Goal: Answer question/provide support

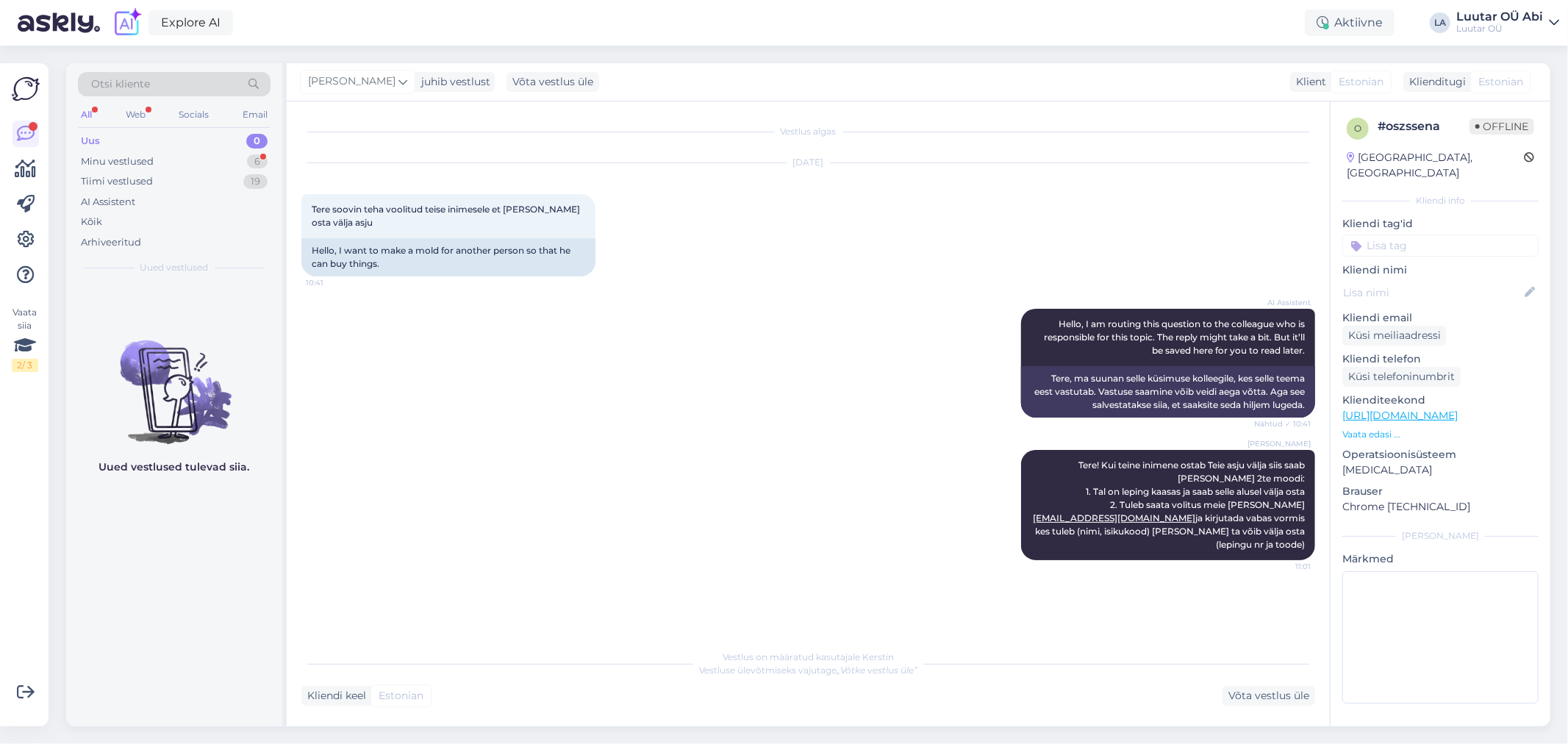
drag, startPoint x: 1169, startPoint y: 9, endPoint x: 1040, endPoint y: 231, distance: 256.8
click at [1040, 231] on div "Oct 8 2025 Tere soovin teha voolitud teise inimesele et ta sain osta välja asju…" at bounding box center [808, 219] width 1014 height 146
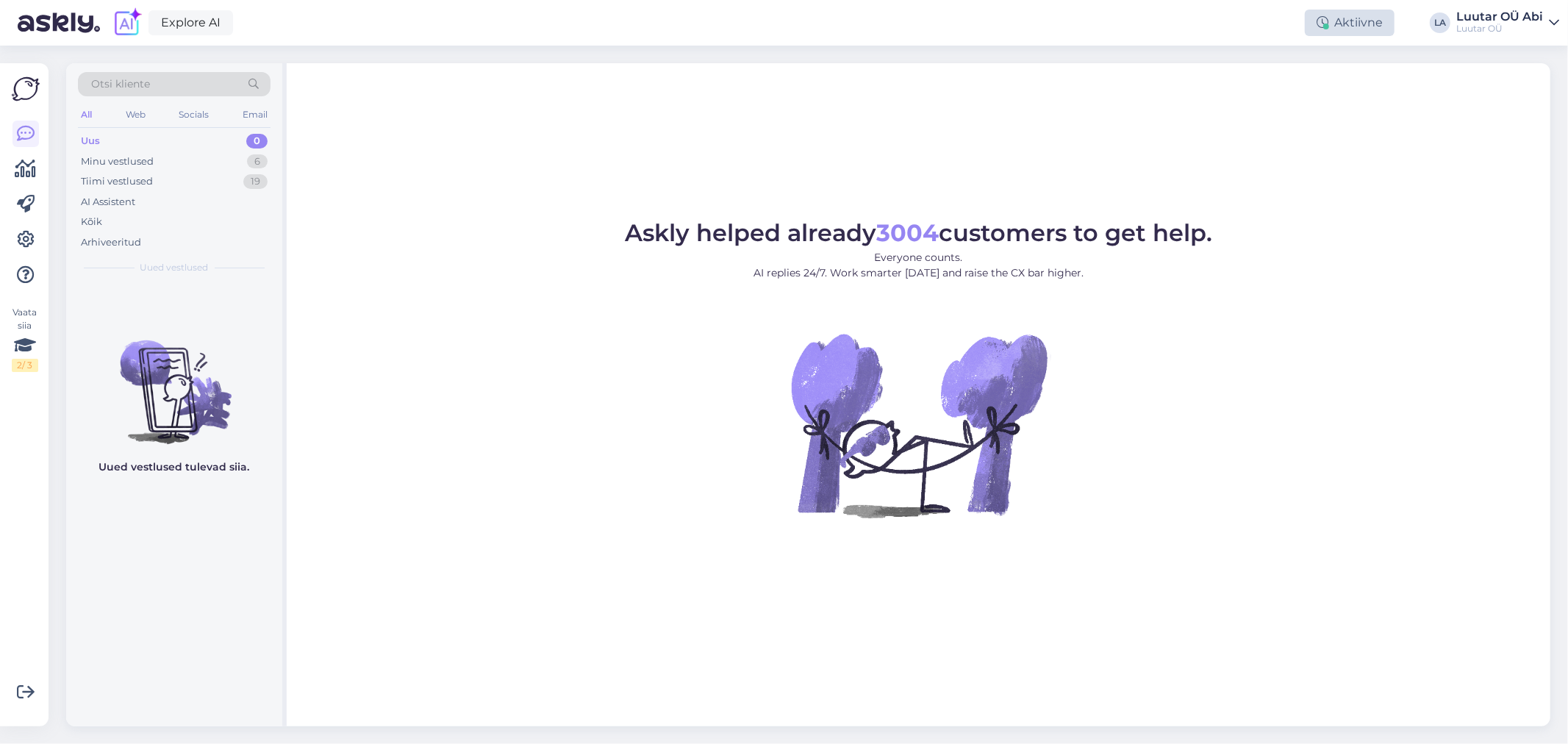
click at [1360, 25] on div "Aktiivne" at bounding box center [1350, 23] width 90 height 26
click at [1011, 147] on div "Askly helped already 3004 customers to get help. Everyone counts. AI replies 24…" at bounding box center [918, 395] width 1264 height 664
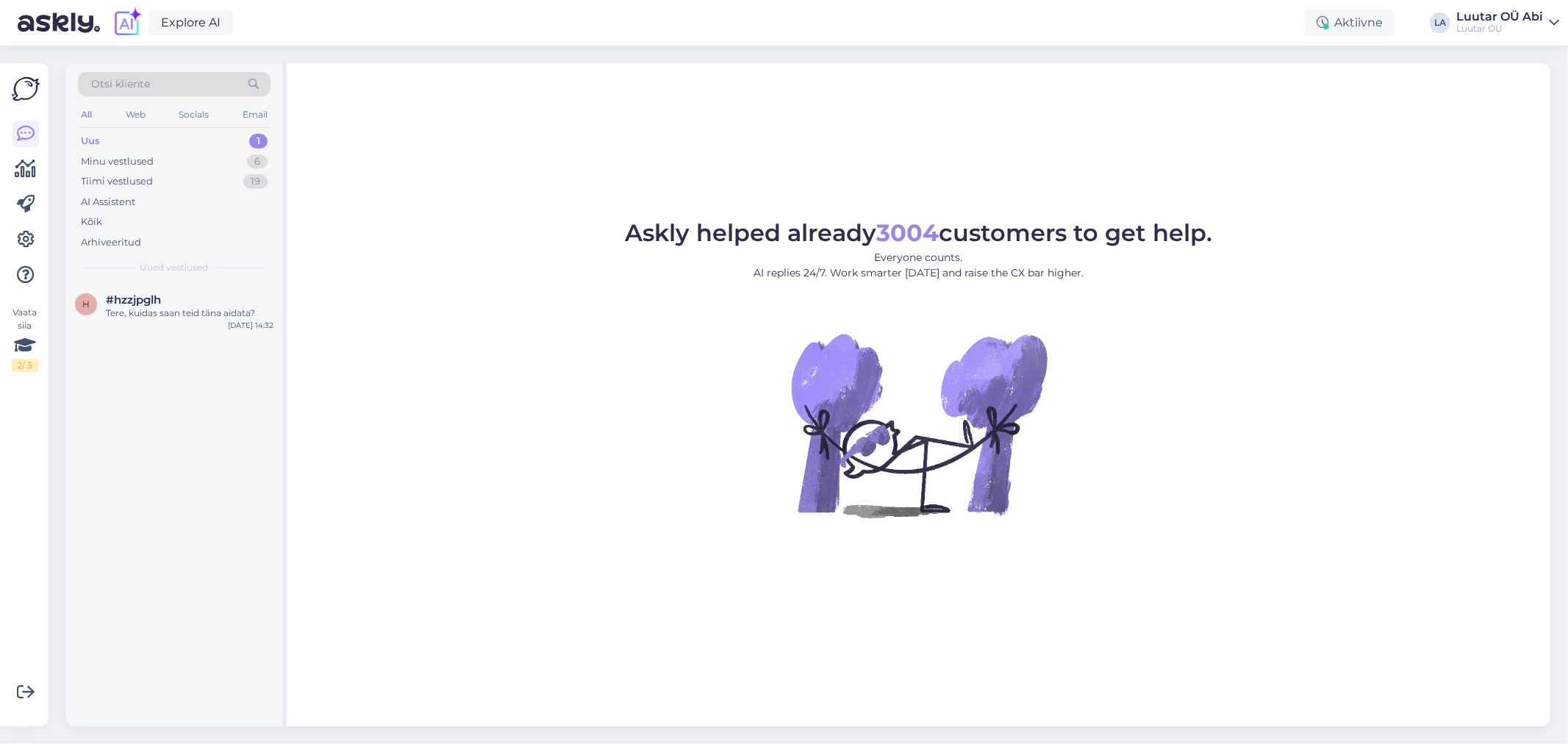
click at [100, 143] on div "Uus 1" at bounding box center [174, 141] width 193 height 21
click at [191, 321] on div "h #hzzjpglh Tere, kuidas saan teid [PERSON_NAME] aidata? [DATE] 14:32" at bounding box center [174, 309] width 216 height 53
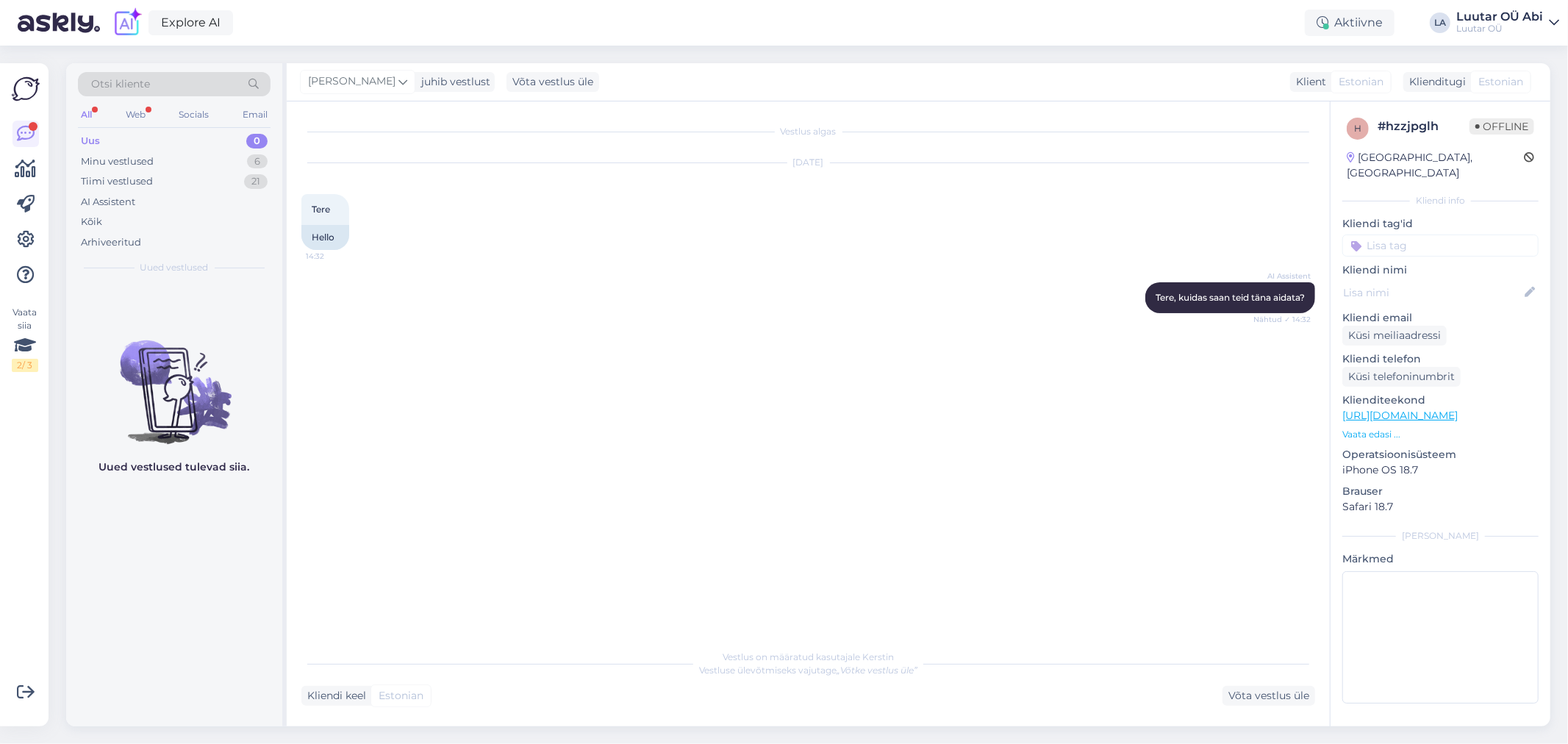
click at [83, 113] on div "All" at bounding box center [86, 115] width 17 height 20
click at [140, 114] on div "Web" at bounding box center [135, 115] width 25 height 20
click at [121, 184] on div "Tiimi vestlused" at bounding box center [117, 181] width 72 height 15
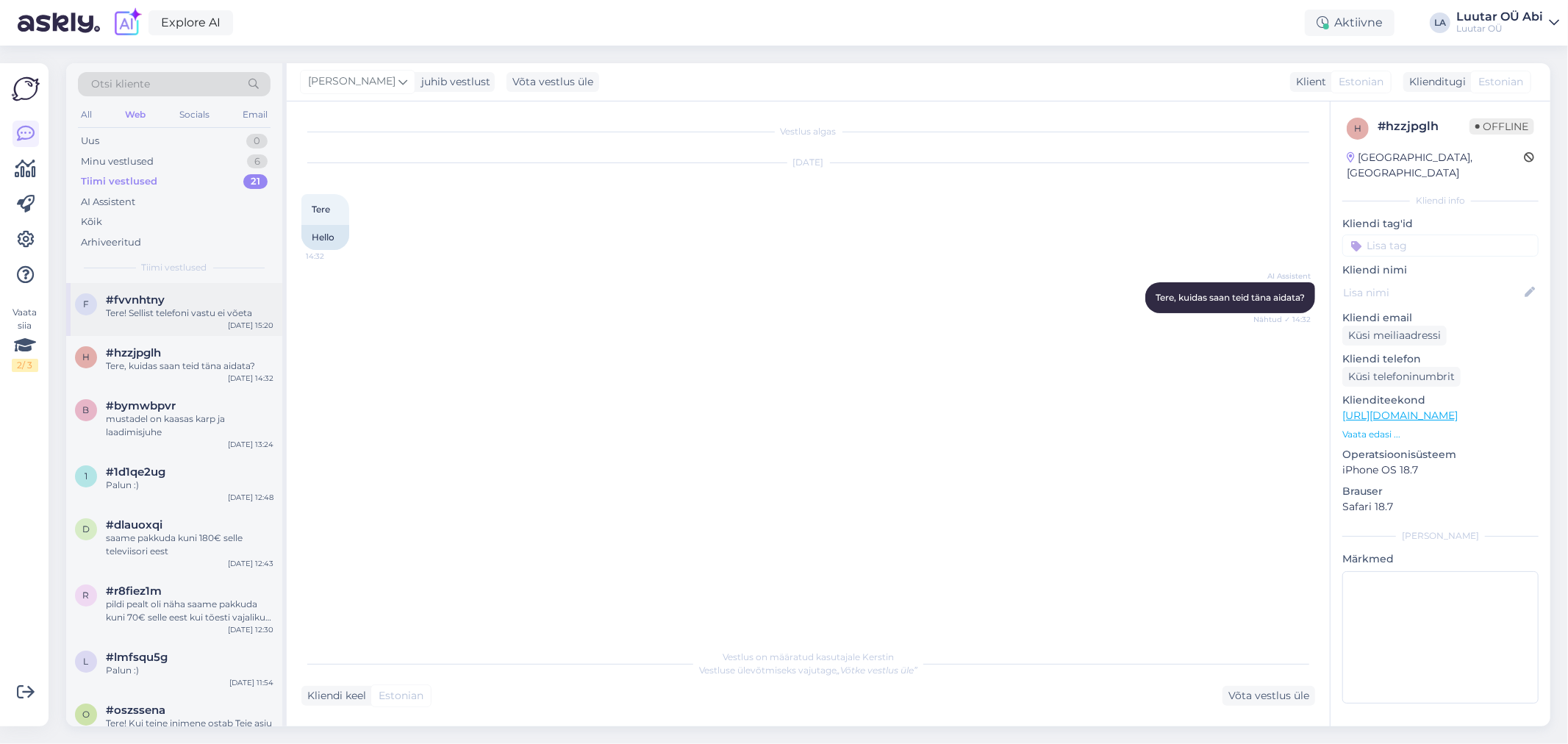
click at [150, 317] on div "Tere! Sellist telefoni vastu ei võeta" at bounding box center [189, 313] width 167 height 14
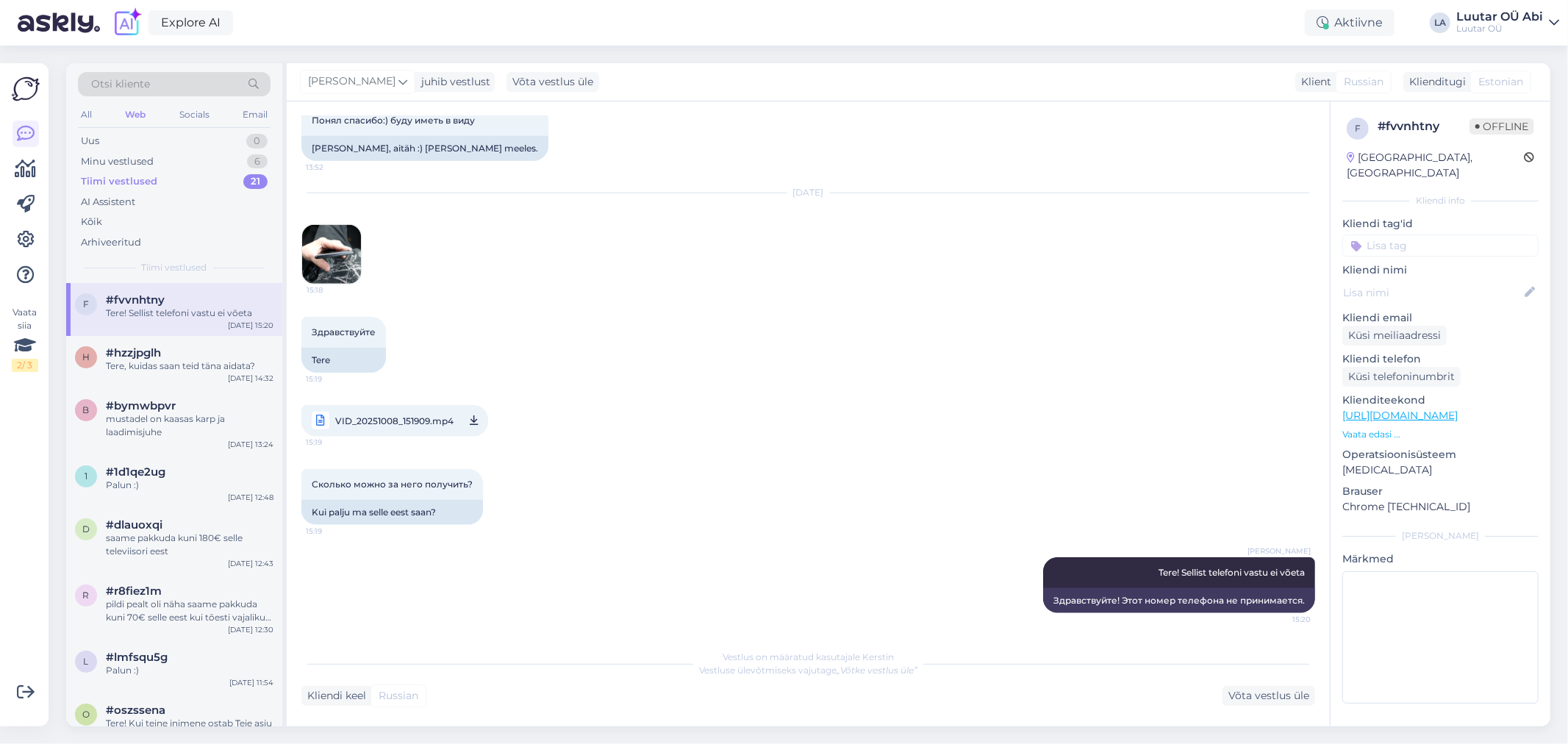
click at [353, 255] on img at bounding box center [332, 255] width 59 height 59
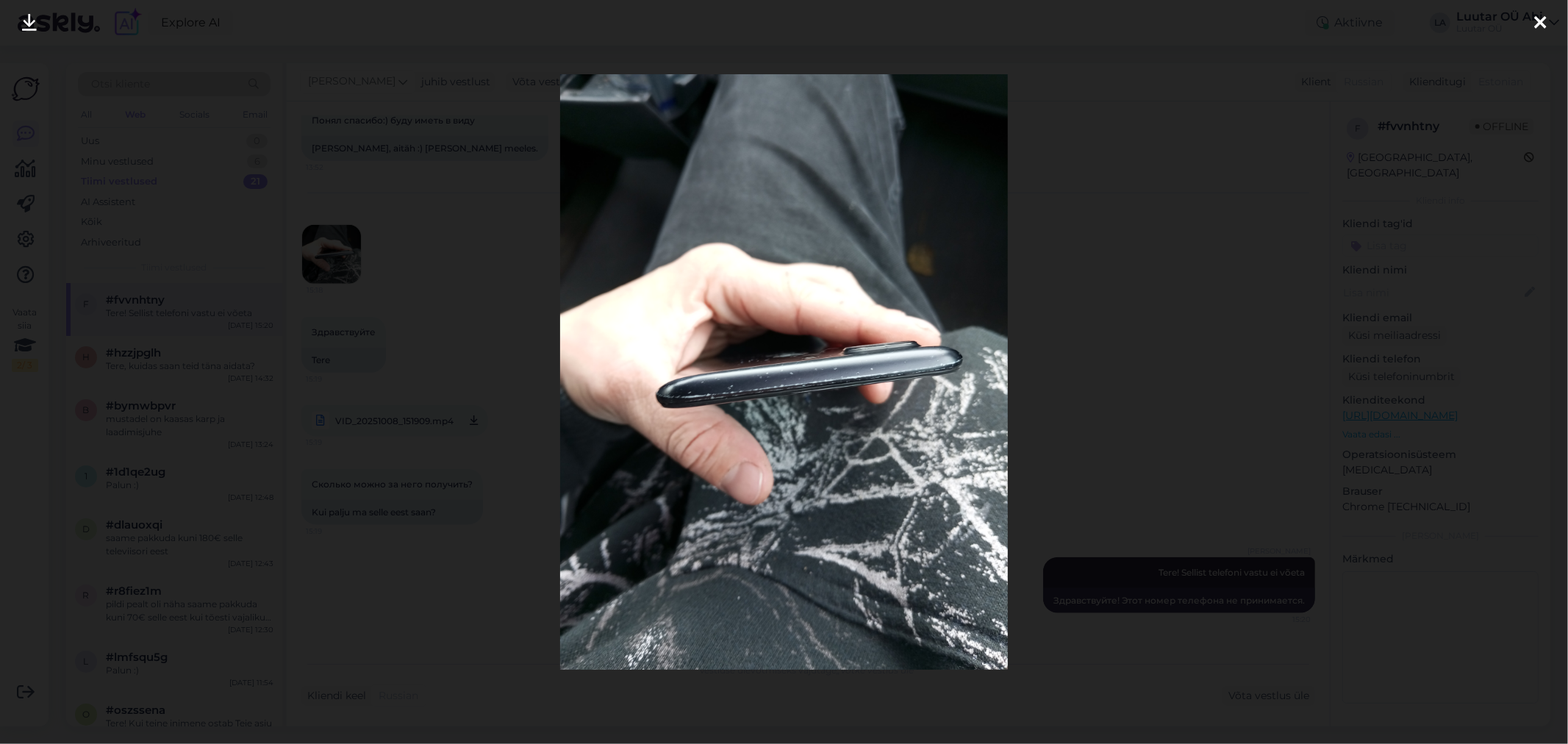
click at [1538, 21] on icon at bounding box center [1541, 23] width 12 height 20
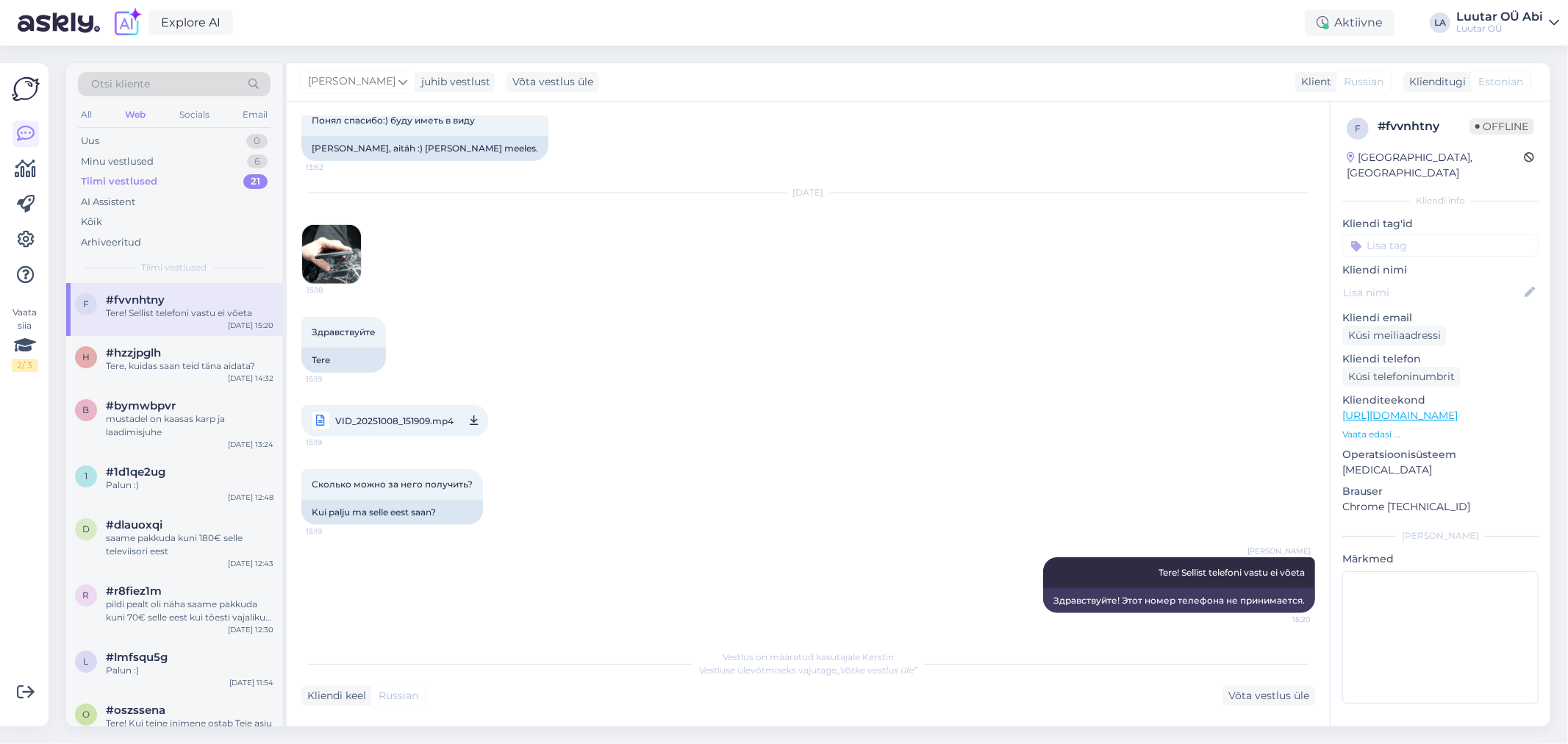
click at [386, 412] on span "VID_20251008_151909.mp4" at bounding box center [394, 421] width 118 height 19
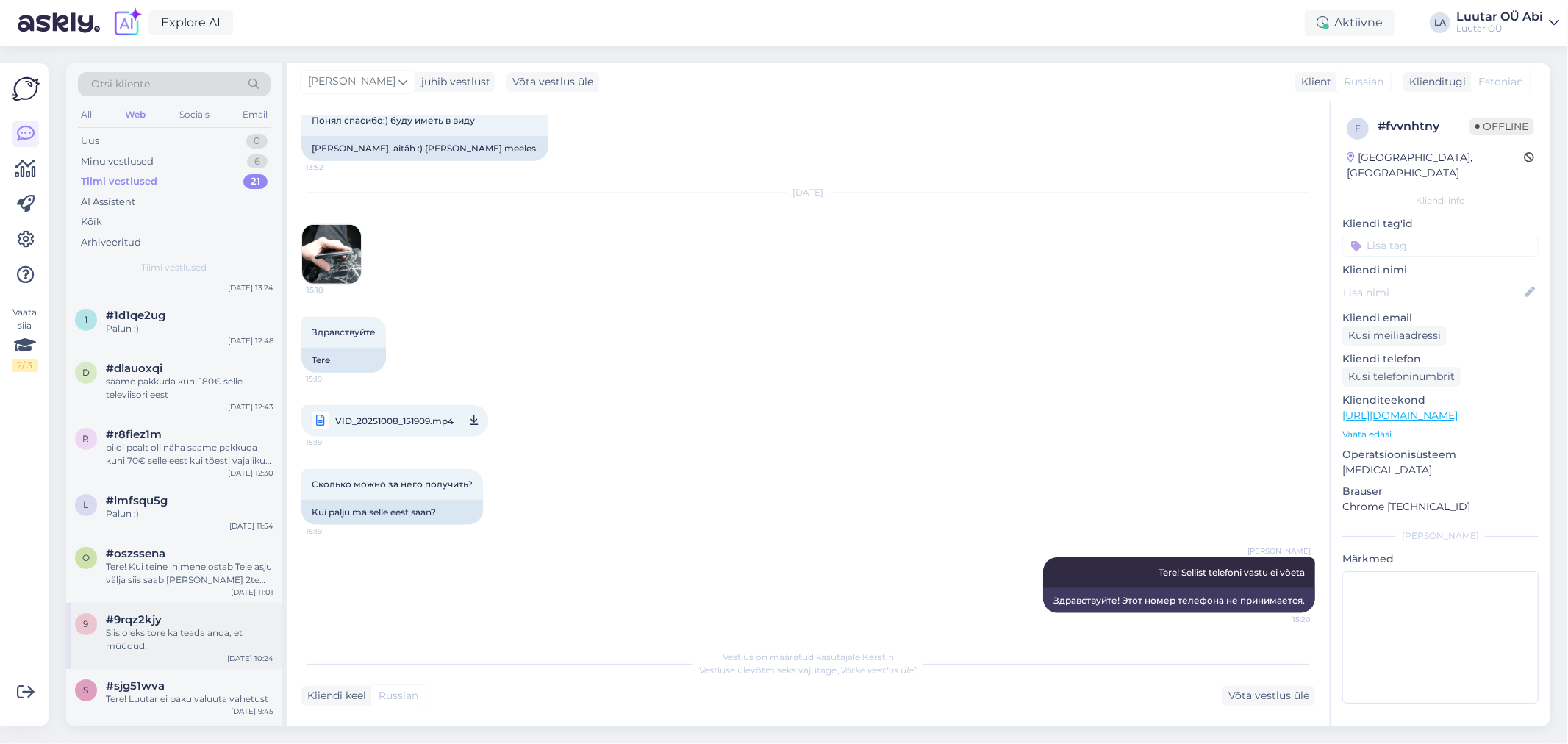
scroll to position [163, 0]
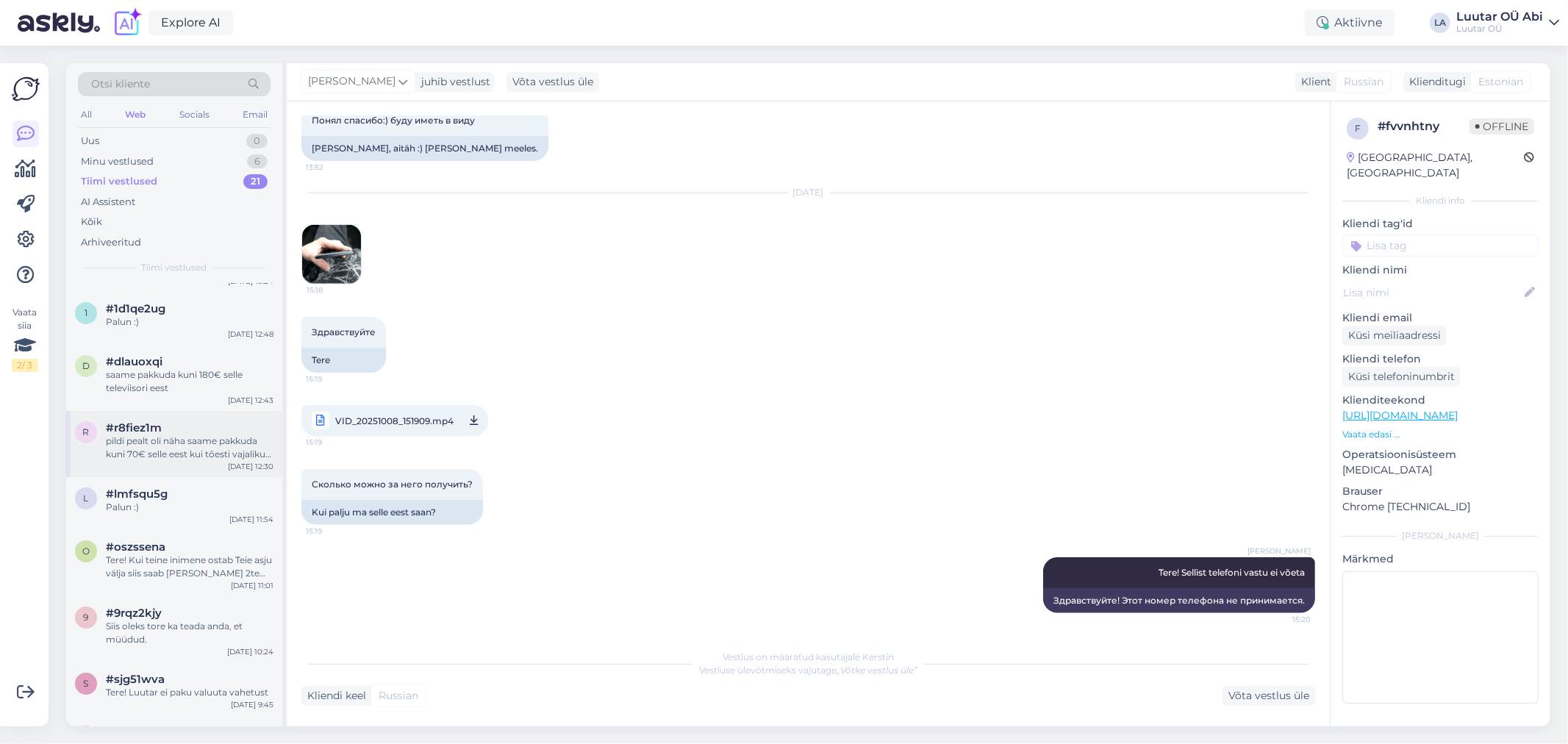
click at [178, 453] on div "pildi pealt oli näha saame pakkuda kuni 70€ selle eest kui tõesti vajalikud pab…" at bounding box center [189, 447] width 167 height 26
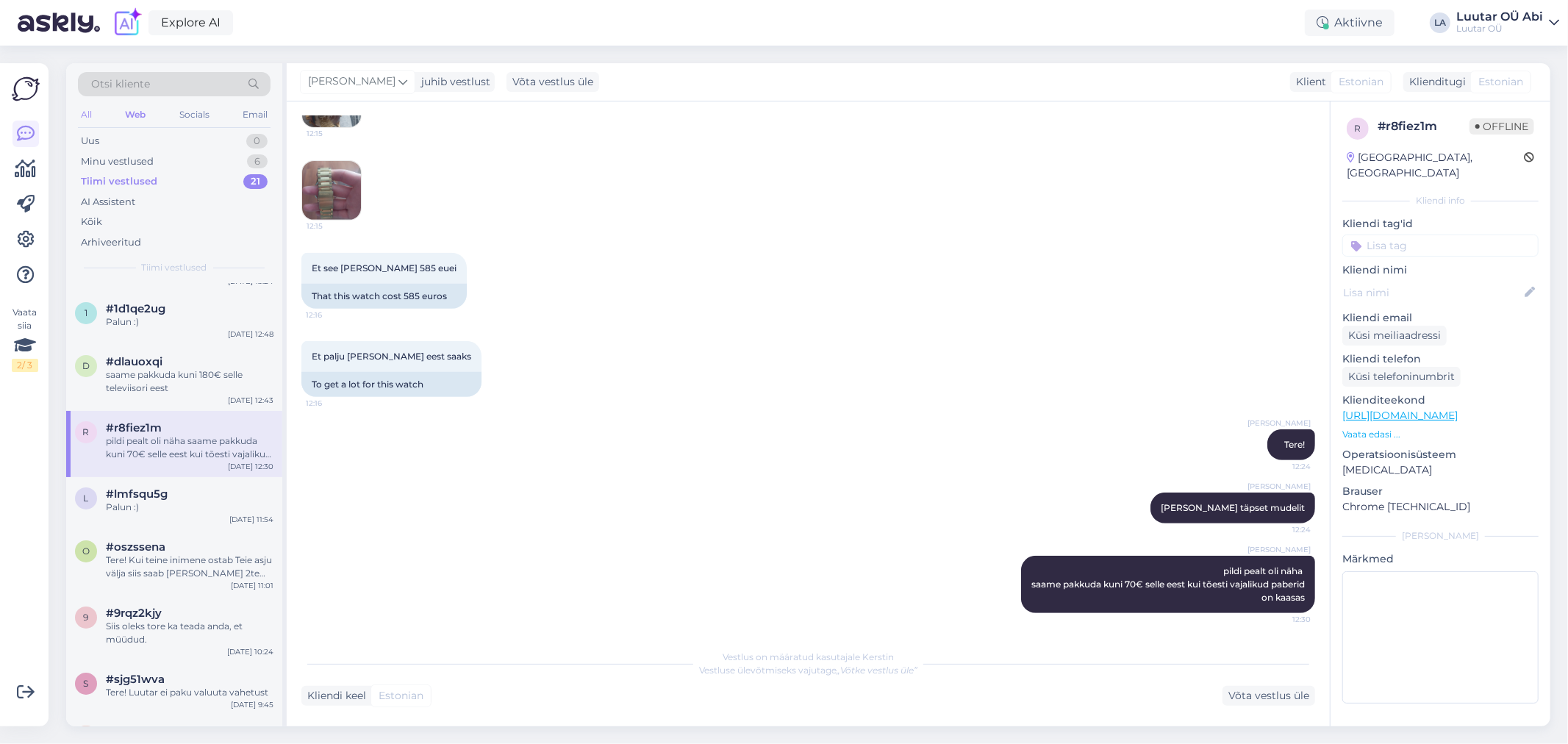
click at [91, 115] on div "All" at bounding box center [86, 115] width 17 height 20
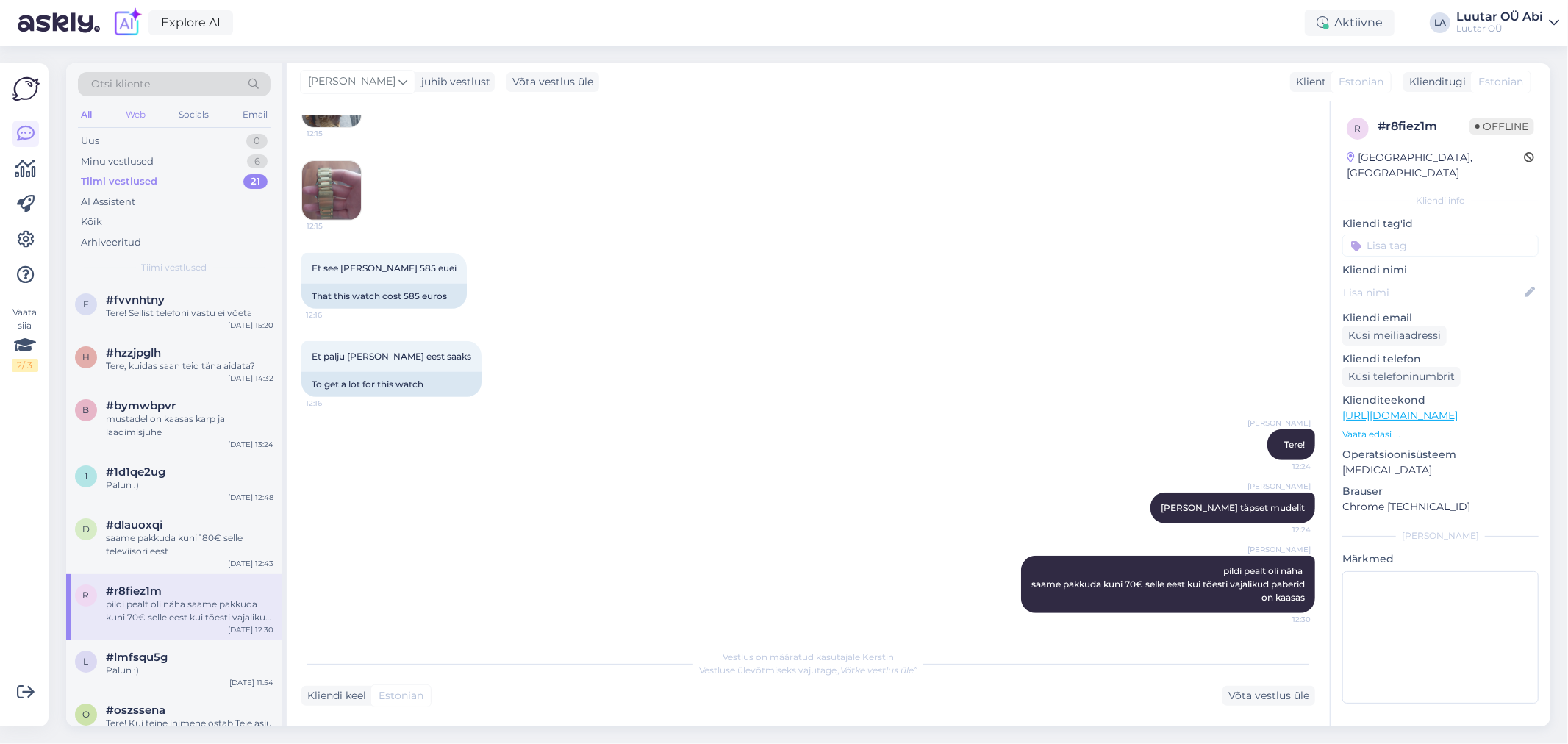
click at [135, 113] on div "Web" at bounding box center [135, 115] width 25 height 20
click at [152, 77] on div "Otsi kliente" at bounding box center [174, 84] width 193 height 24
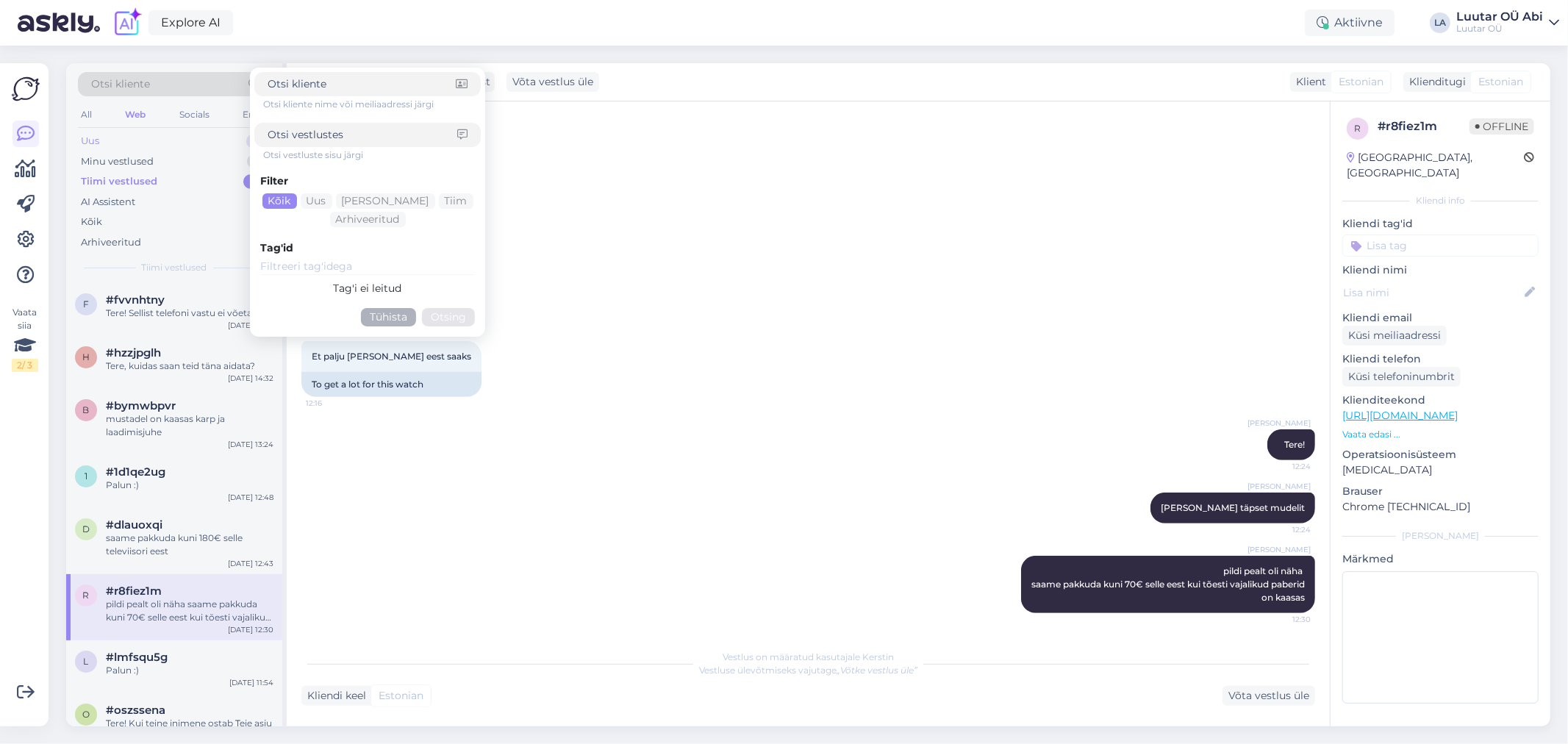
click at [138, 131] on div "Uus 0" at bounding box center [174, 141] width 193 height 21
